Goal: Task Accomplishment & Management: Use online tool/utility

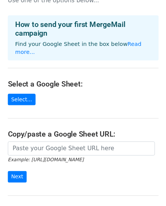
scroll to position [69, 0]
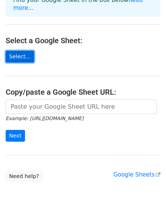
click at [22, 56] on link "Select..." at bounding box center [20, 57] width 28 height 12
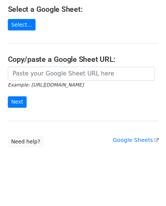
scroll to position [0, 0]
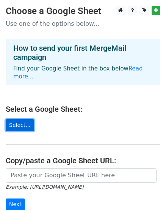
click at [29, 126] on link "Select..." at bounding box center [20, 126] width 28 height 12
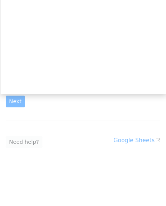
scroll to position [100, 0]
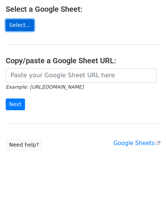
click at [23, 30] on link "Select..." at bounding box center [20, 25] width 28 height 12
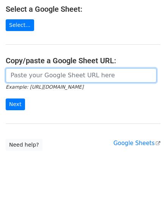
click at [40, 82] on input "url" at bounding box center [81, 75] width 151 height 14
paste input "https://docs.google.com/spreadsheets/d/1SCSbsQy6PGZEjya8wQgJsZBfJHtB-wa4/edit?u…"
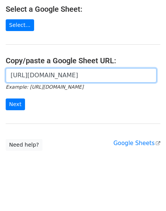
scroll to position [0, 310]
type input "https://docs.google.com/spreadsheets/d/1SCSbsQy6PGZEjya8wQgJsZBfJHtB-wa4/edit?u…"
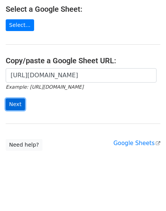
scroll to position [0, 0]
click at [20, 101] on input "Next" at bounding box center [15, 105] width 19 height 12
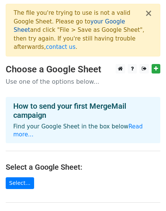
click at [95, 22] on link "your Google Sheet" at bounding box center [70, 26] width 112 height 16
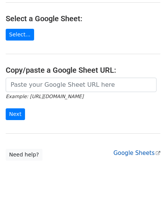
scroll to position [149, 0]
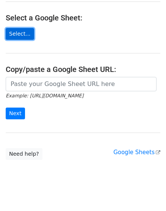
click at [28, 28] on link "Select..." at bounding box center [20, 34] width 28 height 12
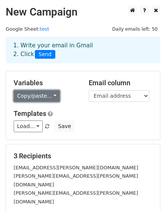
click at [39, 97] on link "Copy/paste..." at bounding box center [37, 96] width 46 height 12
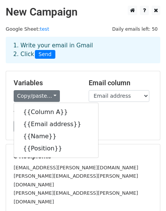
click at [110, 124] on div "Load... No templates saved Save" at bounding box center [83, 127] width 150 height 12
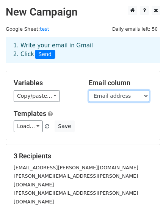
click at [125, 98] on select "Column A Email address Name Position" at bounding box center [119, 96] width 61 height 12
click at [104, 119] on div "Templates Load... No templates saved Save" at bounding box center [83, 121] width 150 height 23
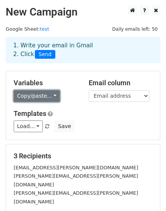
click at [43, 96] on link "Copy/paste..." at bounding box center [37, 96] width 46 height 12
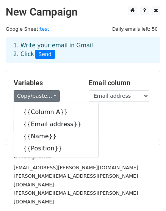
click at [120, 122] on div "Load... No templates saved Save" at bounding box center [83, 127] width 150 height 12
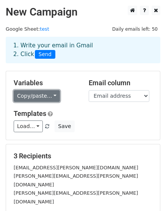
click at [47, 98] on link "Copy/paste..." at bounding box center [37, 96] width 46 height 12
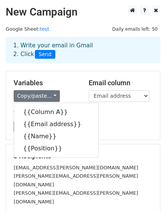
click at [116, 123] on div "Load... No templates saved Save" at bounding box center [83, 127] width 150 height 12
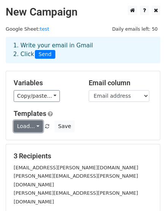
click at [40, 125] on link "Load..." at bounding box center [28, 127] width 29 height 12
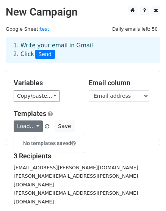
click at [92, 125] on div "Load... No templates saved Save" at bounding box center [83, 127] width 150 height 12
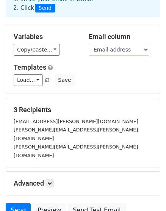
scroll to position [100, 0]
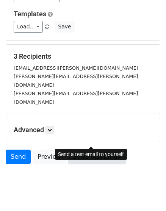
click at [87, 150] on link "Send Test Email" at bounding box center [97, 157] width 58 height 14
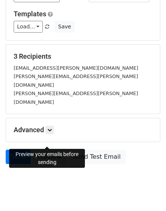
click at [48, 150] on link "Preview" at bounding box center [49, 157] width 33 height 14
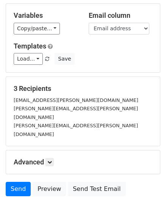
scroll to position [0, 0]
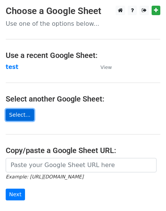
click at [25, 113] on link "Select..." at bounding box center [20, 115] width 28 height 12
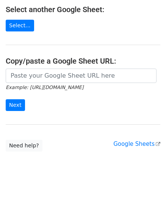
scroll to position [90, 0]
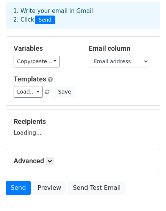
scroll to position [34, 0]
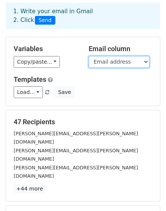
click at [118, 65] on select "Column A Email address Name Position" at bounding box center [119, 62] width 61 height 12
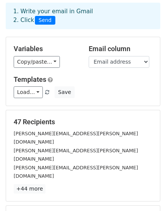
click at [75, 71] on div "Variables Copy/paste... {{Column A}} {{Email address}} {{Name}} {{Position}} Em…" at bounding box center [83, 71] width 154 height 69
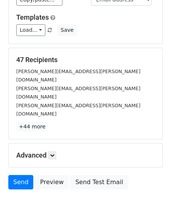
scroll to position [103, 0]
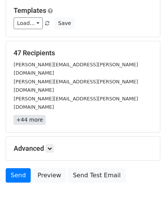
click at [35, 115] on link "+44 more" at bounding box center [30, 119] width 32 height 9
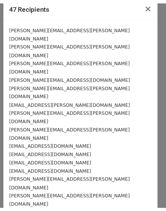
scroll to position [0, 0]
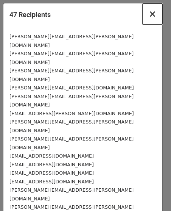
click at [149, 13] on span "×" at bounding box center [153, 14] width 8 height 11
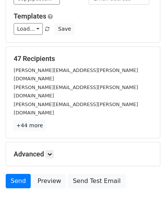
scroll to position [113, 0]
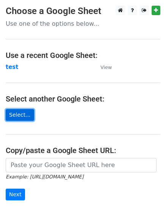
click at [27, 112] on link "Select..." at bounding box center [20, 115] width 28 height 12
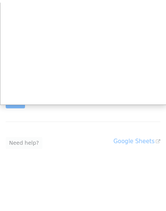
scroll to position [90, 0]
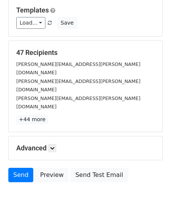
scroll to position [113, 0]
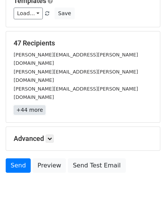
click at [37, 105] on link "+44 more" at bounding box center [30, 109] width 32 height 9
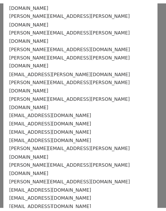
scroll to position [0, 0]
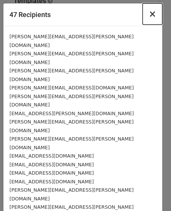
click at [150, 14] on span "×" at bounding box center [153, 14] width 8 height 11
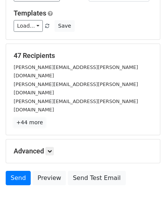
scroll to position [113, 0]
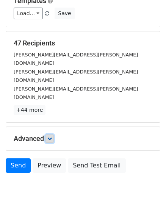
click at [50, 137] on icon at bounding box center [49, 139] width 5 height 5
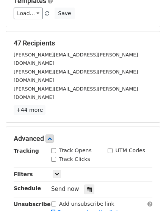
click at [74, 147] on label "Track Opens" at bounding box center [75, 151] width 33 height 8
click at [56, 148] on input "Track Opens" at bounding box center [53, 150] width 5 height 5
checkbox input "true"
click at [72, 156] on label "Track Clicks" at bounding box center [74, 160] width 31 height 8
click at [56, 157] on input "Track Clicks" at bounding box center [53, 159] width 5 height 5
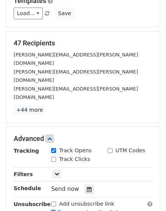
checkbox input "true"
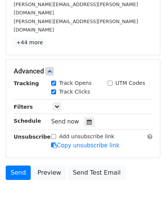
scroll to position [182, 0]
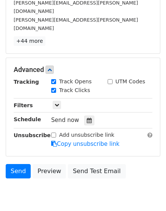
click at [95, 131] on label "Add unsubscribe link" at bounding box center [86, 135] width 55 height 8
click at [56, 133] on input "Add unsubscribe link" at bounding box center [53, 135] width 5 height 5
click at [95, 131] on label "Add unsubscribe link" at bounding box center [86, 135] width 55 height 8
click at [56, 133] on input "Add unsubscribe link" at bounding box center [53, 135] width 5 height 5
checkbox input "false"
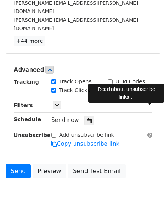
click at [150, 132] on span at bounding box center [150, 135] width 5 height 6
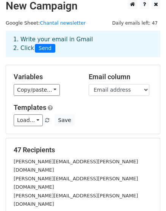
scroll to position [0, 0]
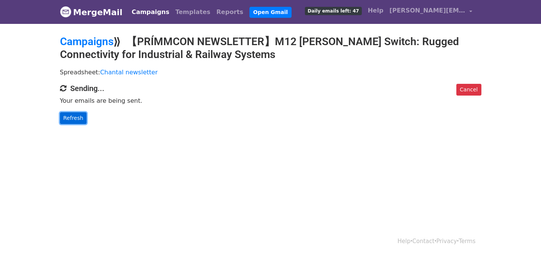
click at [74, 116] on link "Refresh" at bounding box center [73, 118] width 27 height 12
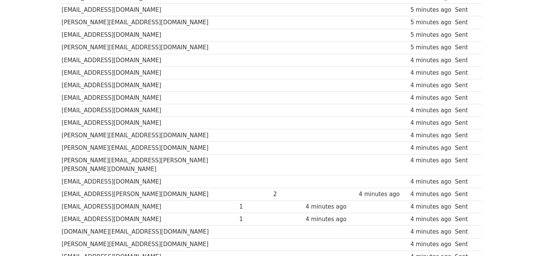
scroll to position [540, 0]
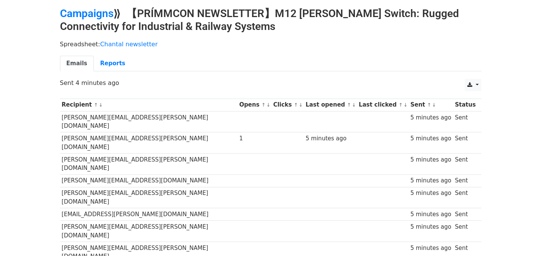
scroll to position [0, 0]
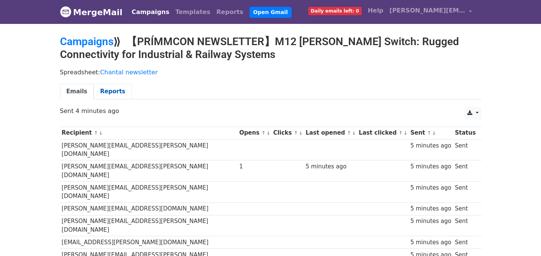
click at [110, 92] on link "Reports" at bounding box center [113, 92] width 38 height 16
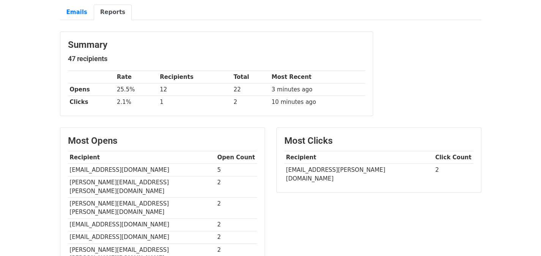
scroll to position [38, 0]
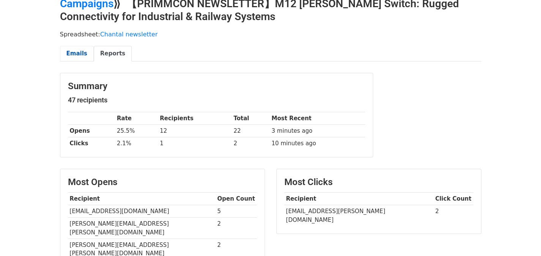
click at [74, 49] on link "Emails" at bounding box center [77, 54] width 34 height 16
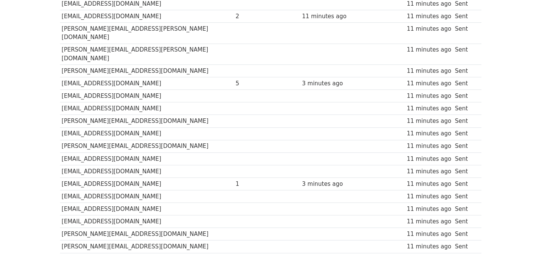
scroll to position [313, 0]
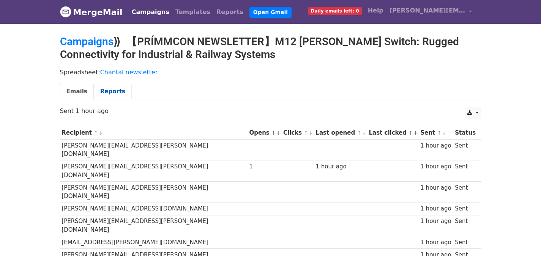
click at [107, 94] on link "Reports" at bounding box center [113, 92] width 38 height 16
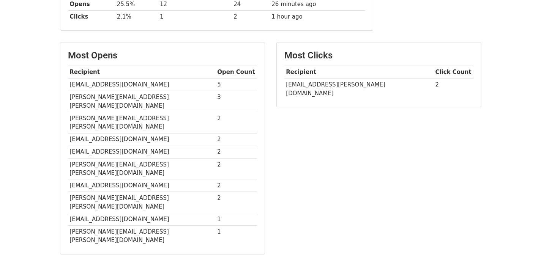
scroll to position [190, 0]
